Goal: Information Seeking & Learning: Learn about a topic

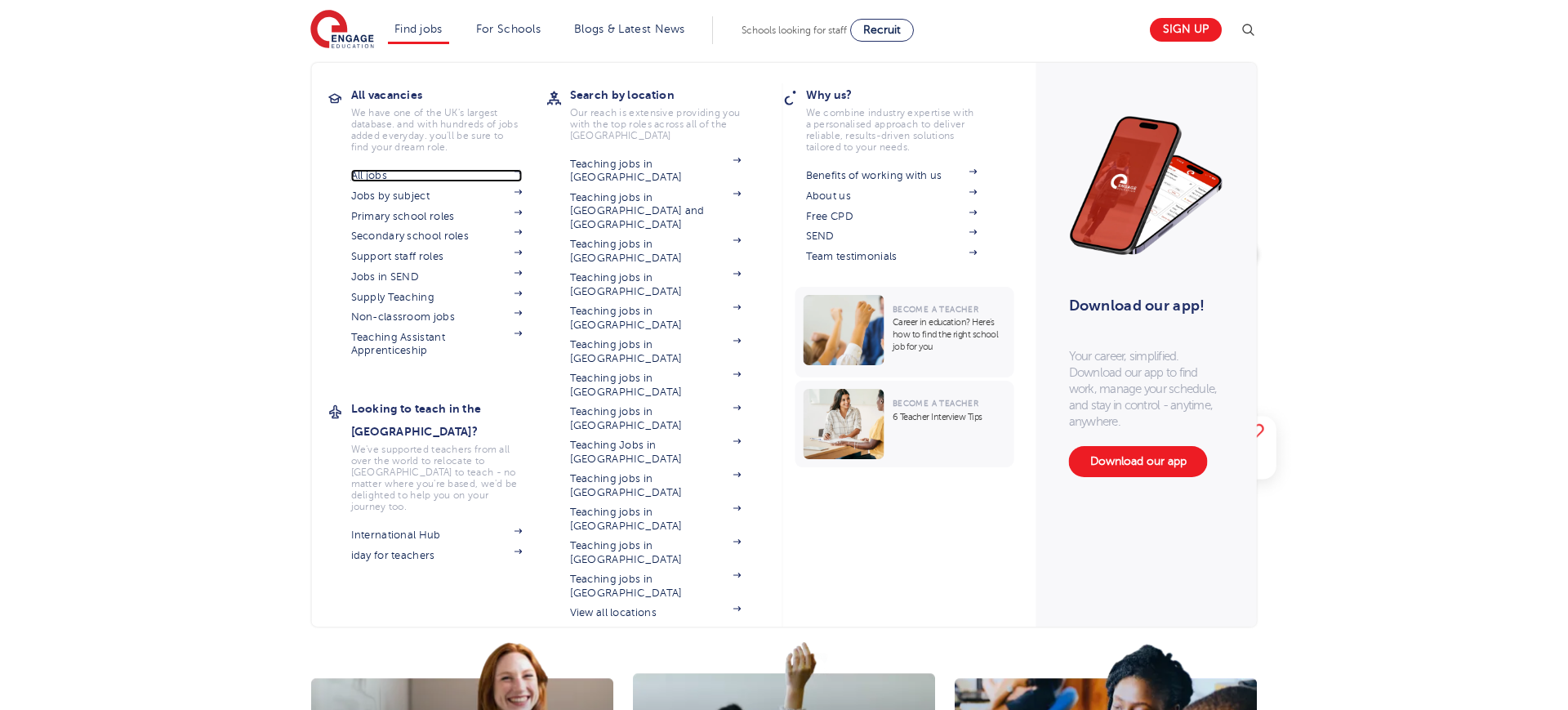
click at [464, 171] on link "All jobs" at bounding box center [437, 175] width 172 height 13
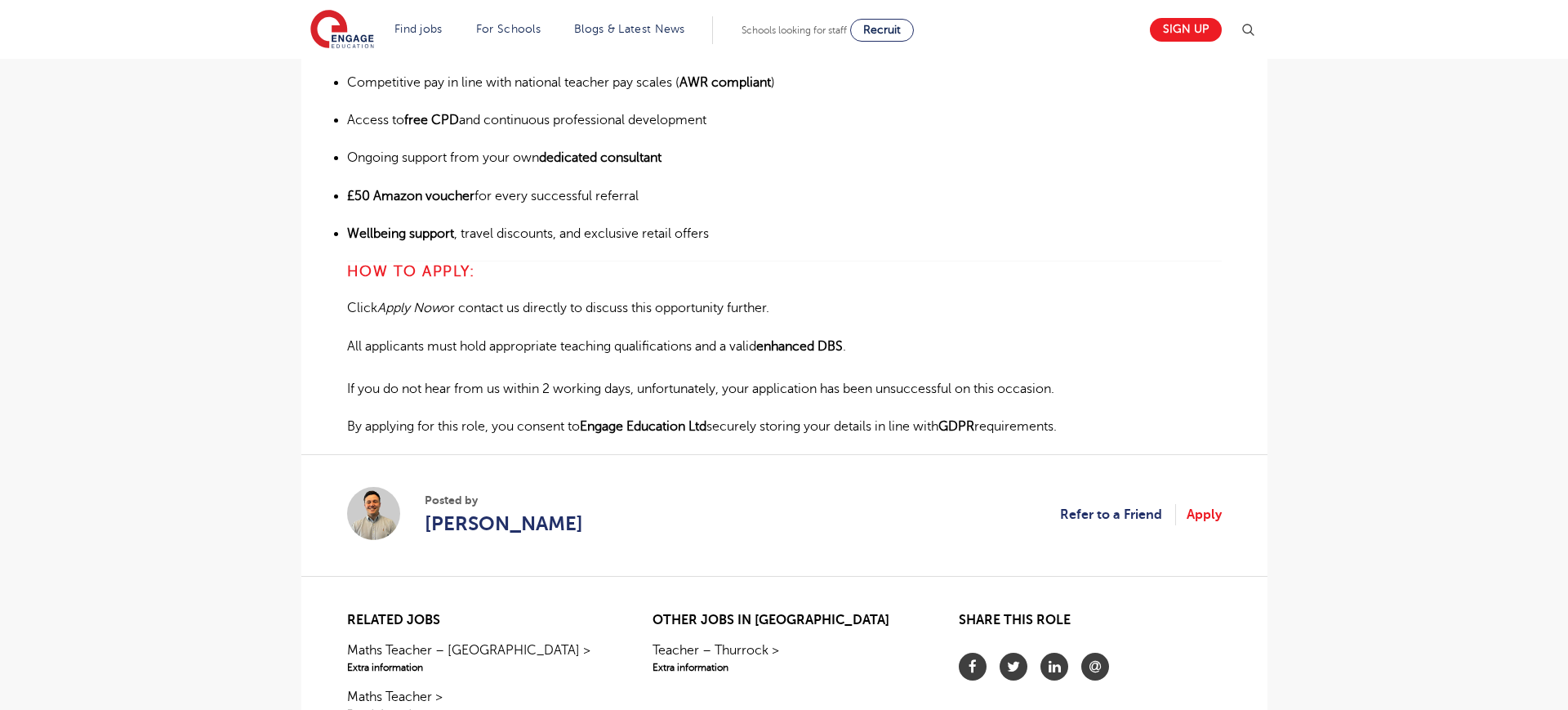
scroll to position [1624, 0]
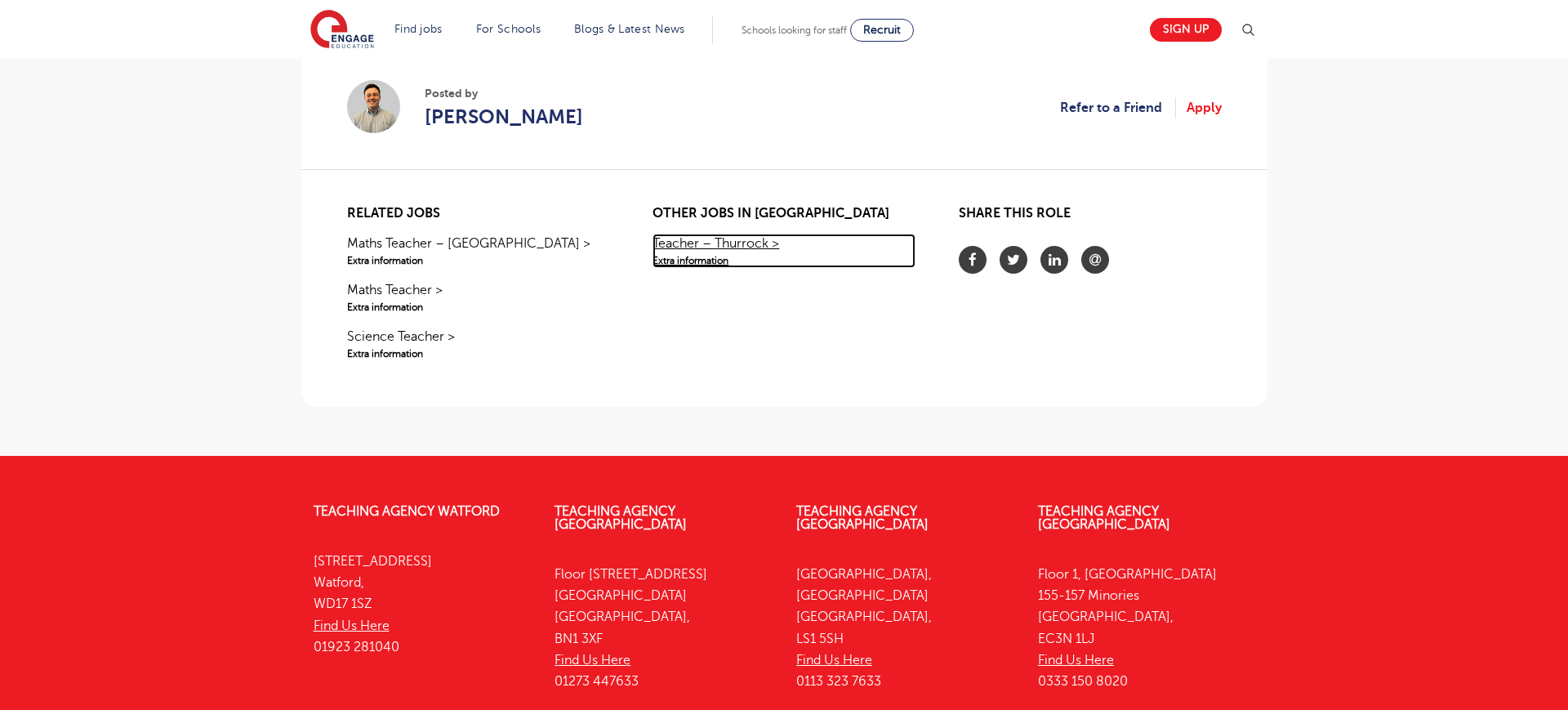
click at [745, 250] on link "Teacher – Thurrock > Extra information" at bounding box center [784, 251] width 262 height 34
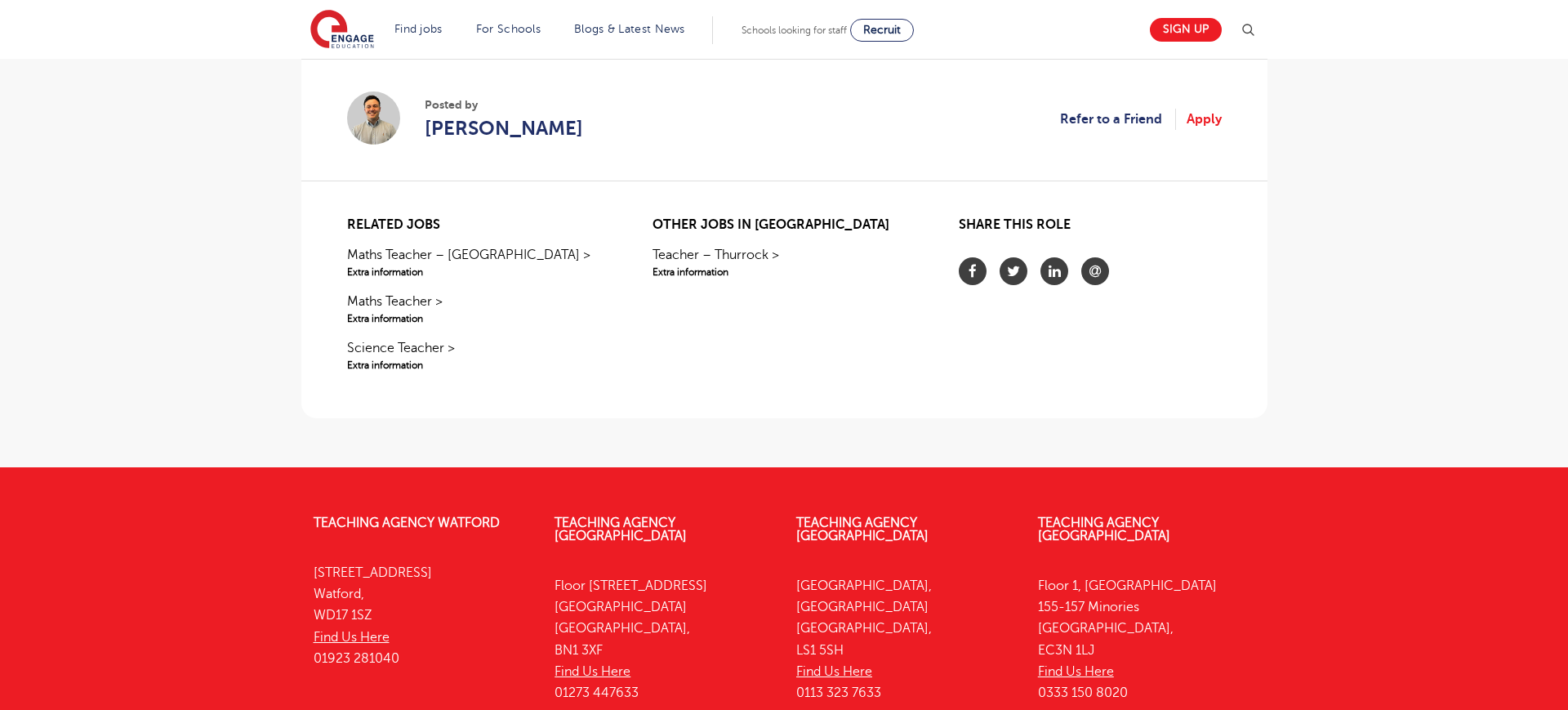
scroll to position [1593, 0]
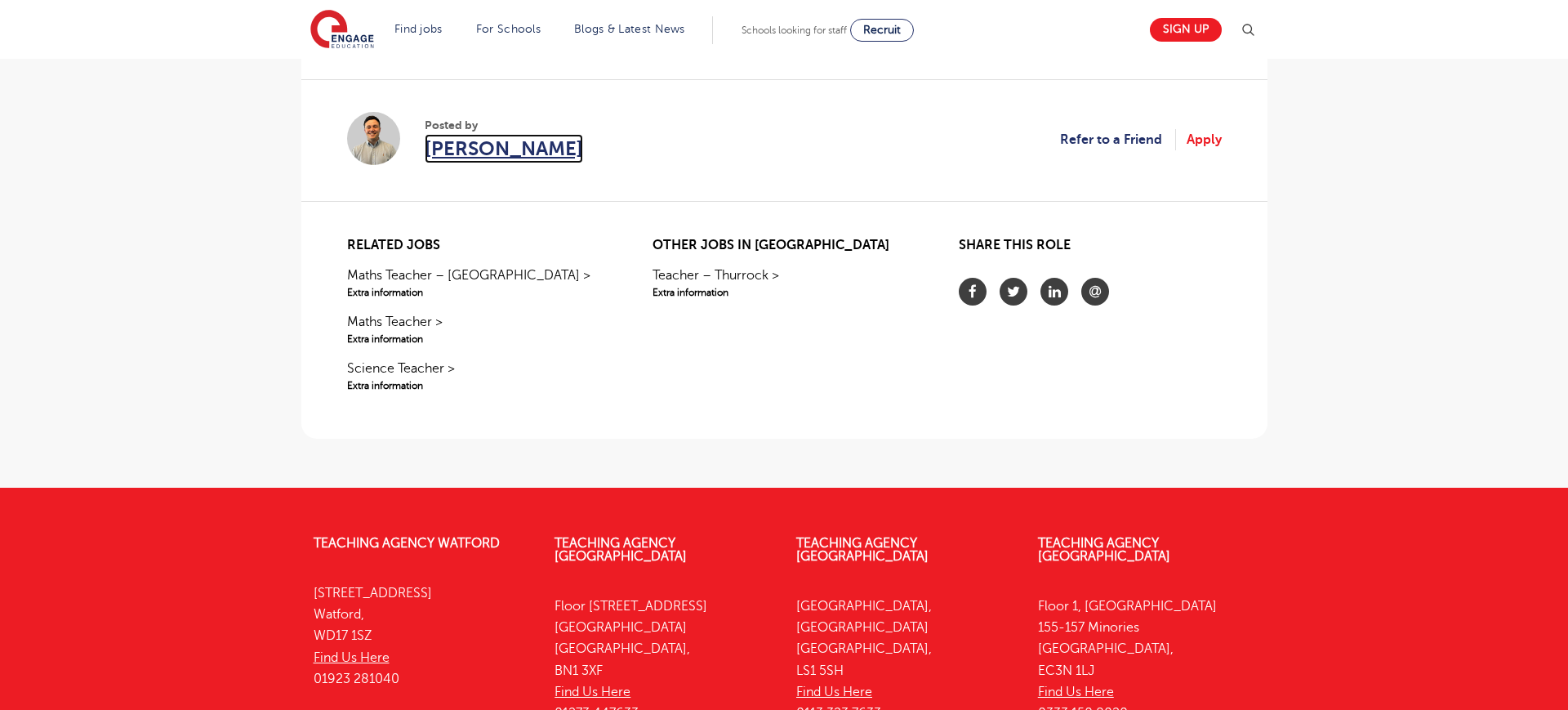
click at [503, 151] on span "[PERSON_NAME]" at bounding box center [504, 148] width 158 height 30
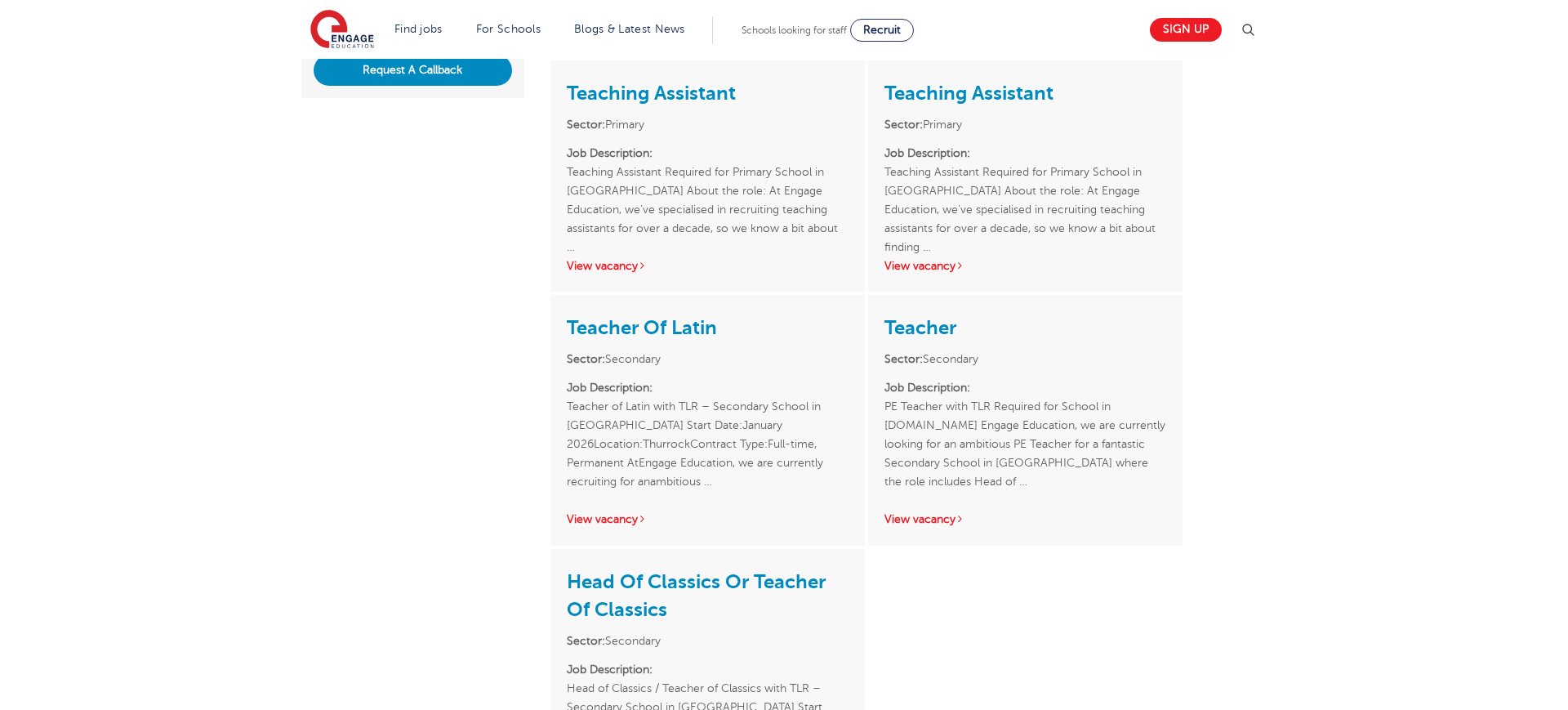
scroll to position [544, 0]
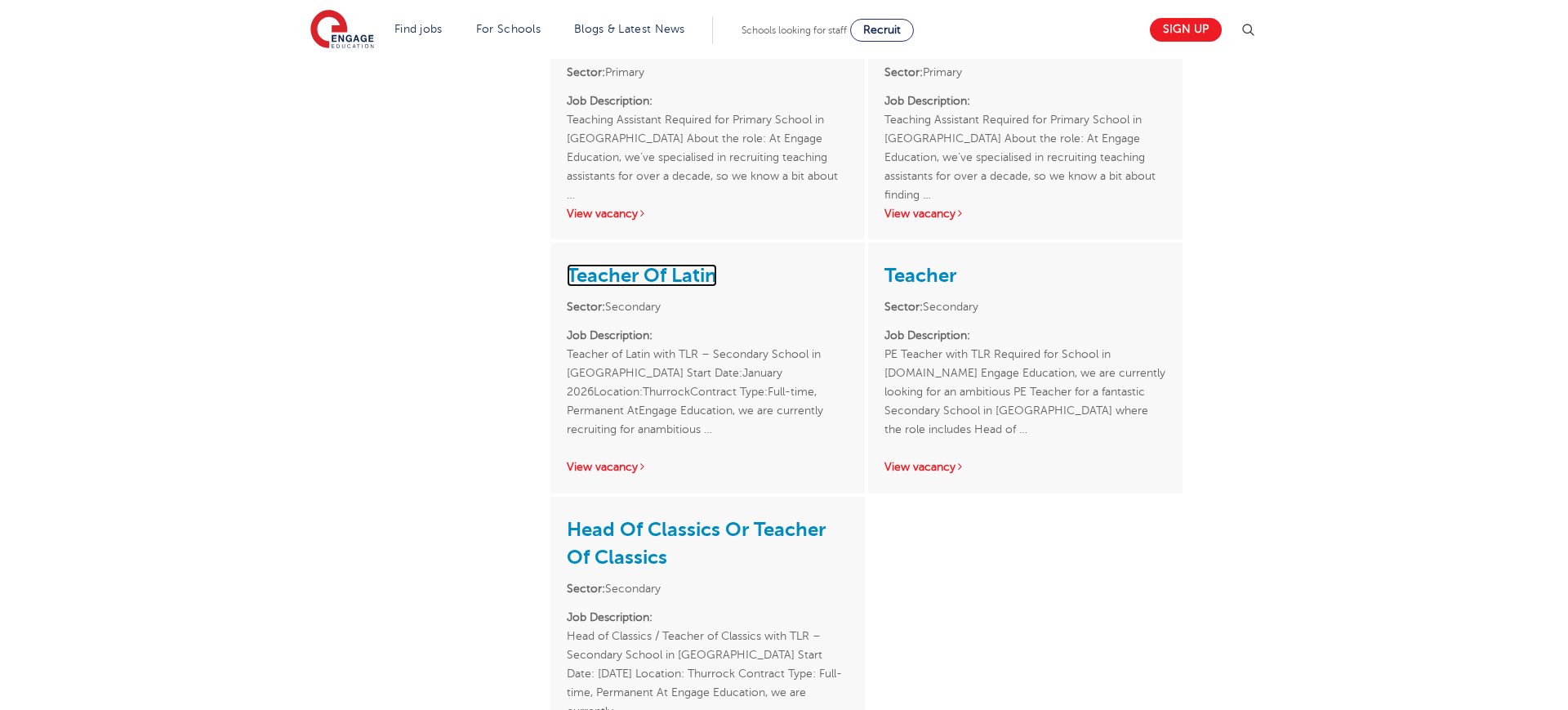
click at [678, 274] on link "Teacher Of Latin" at bounding box center [642, 275] width 150 height 23
